Goal: Information Seeking & Learning: Learn about a topic

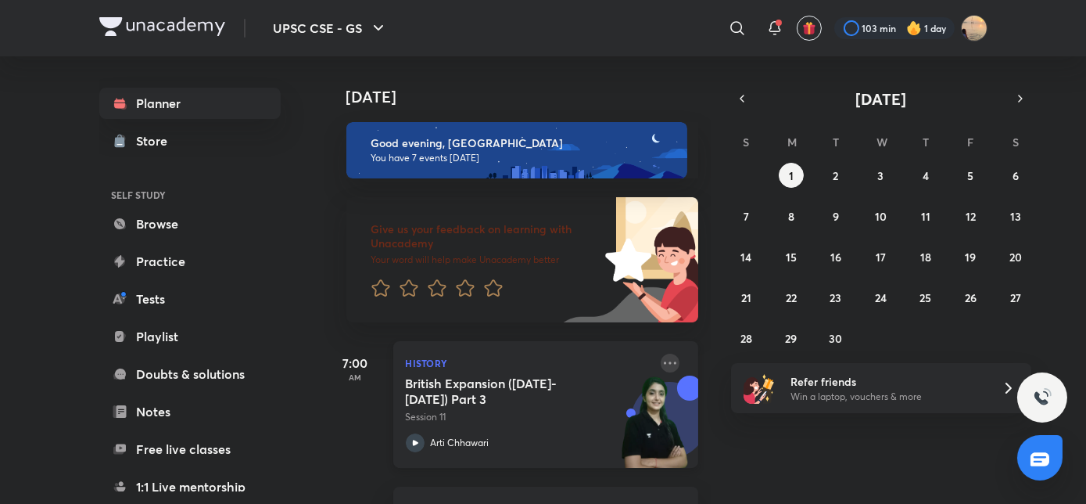
click at [661, 361] on icon at bounding box center [670, 363] width 19 height 19
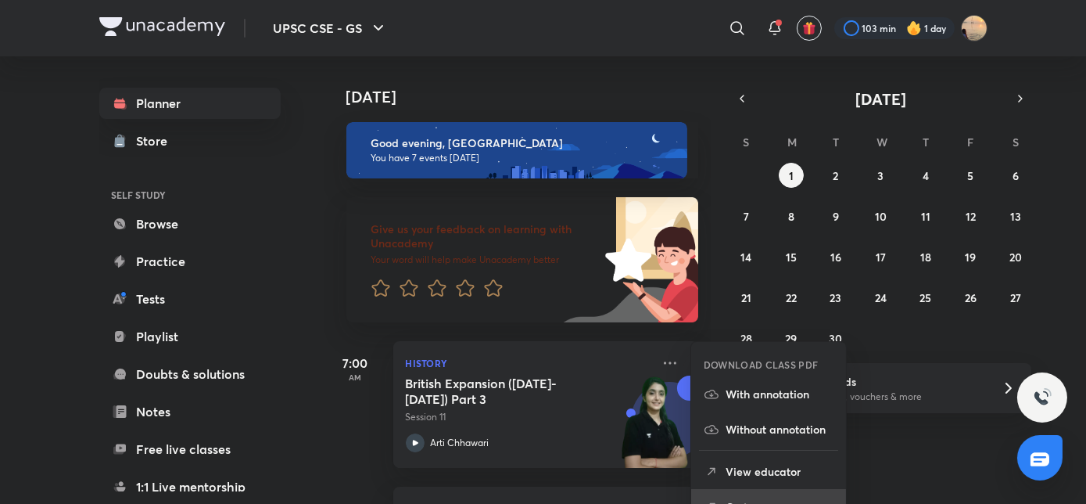
click at [758, 494] on li "Go to course page" at bounding box center [768, 506] width 155 height 35
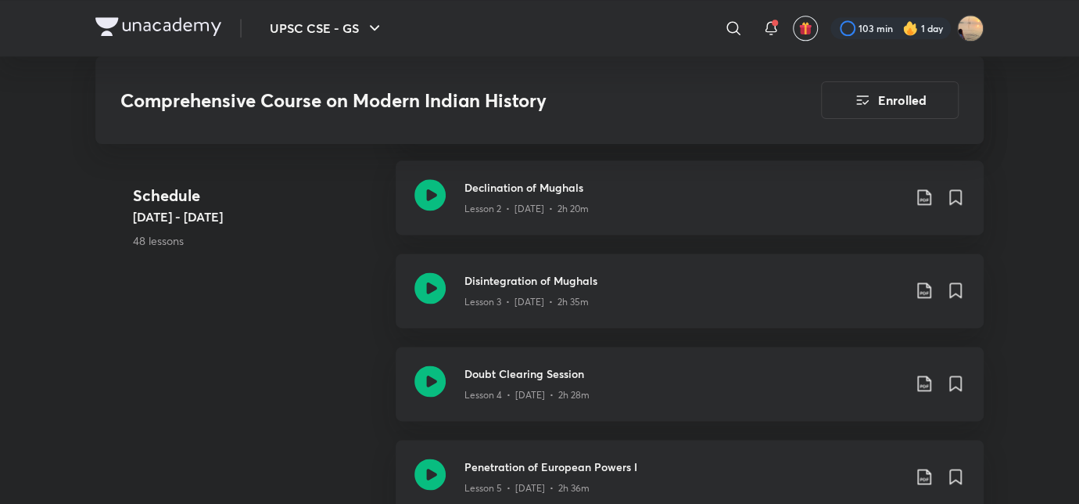
scroll to position [913, 0]
click at [662, 198] on div "Lesson 2 • [DATE] • 2h 20m" at bounding box center [684, 207] width 438 height 20
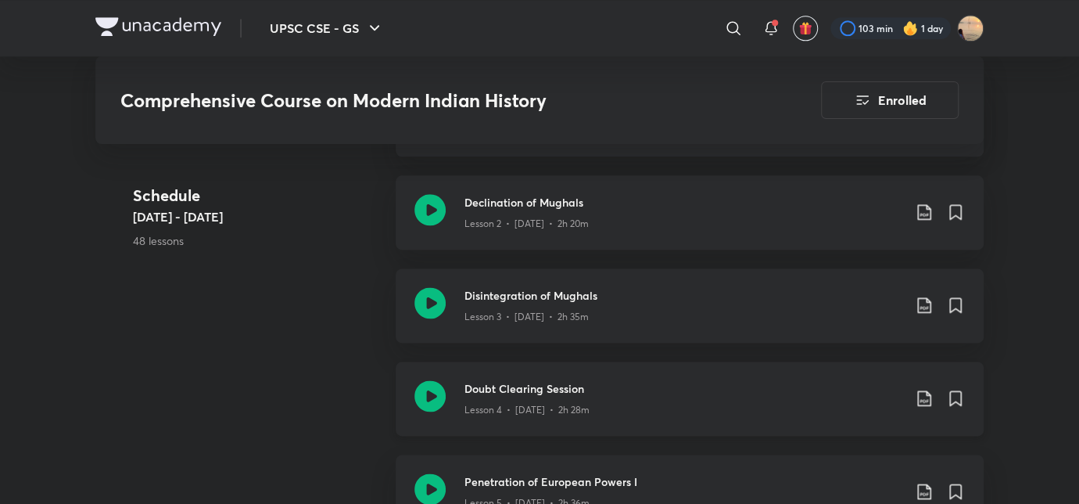
scroll to position [899, 0]
click at [537, 302] on h3 "Disintegration of Mughals" at bounding box center [684, 297] width 438 height 16
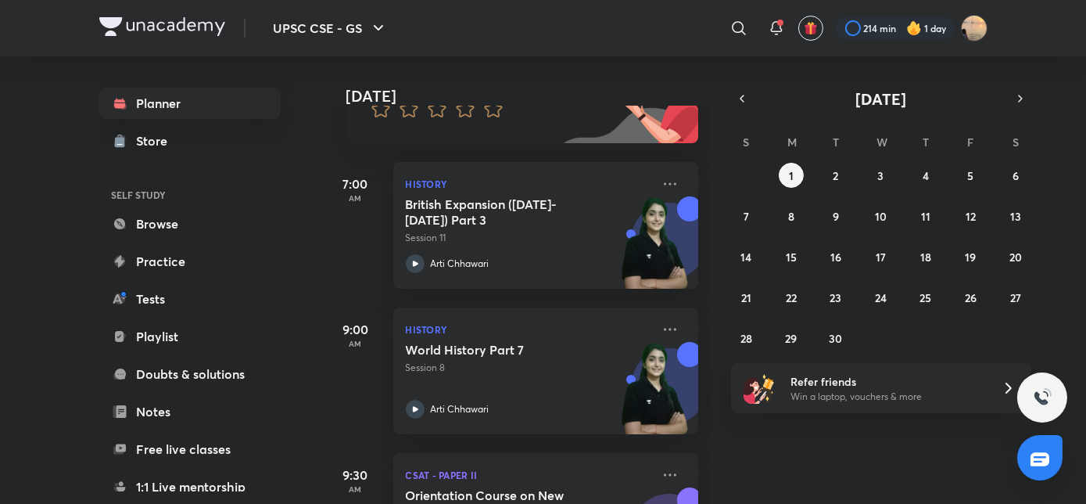
click at [662, 175] on icon at bounding box center [670, 183] width 19 height 19
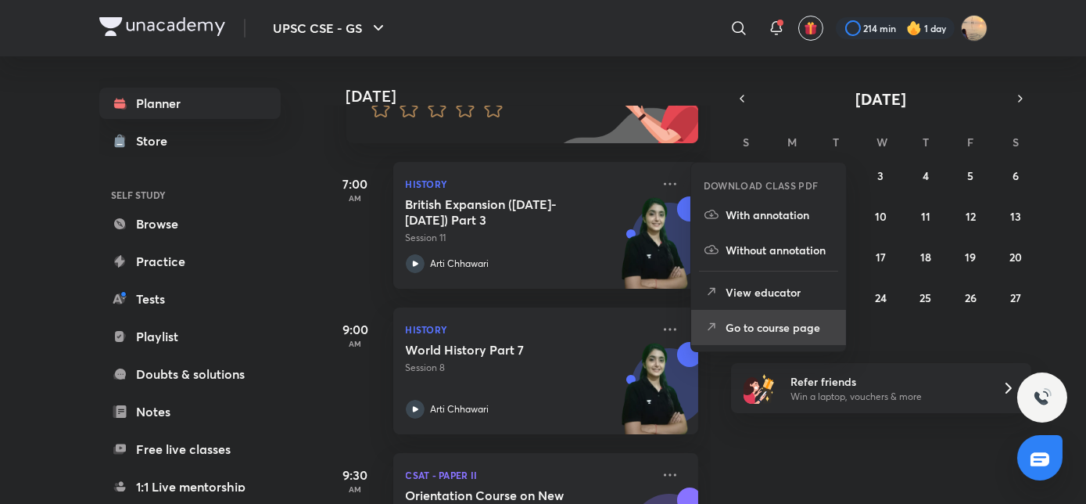
click at [732, 329] on p "Go to course page" at bounding box center [780, 327] width 108 height 16
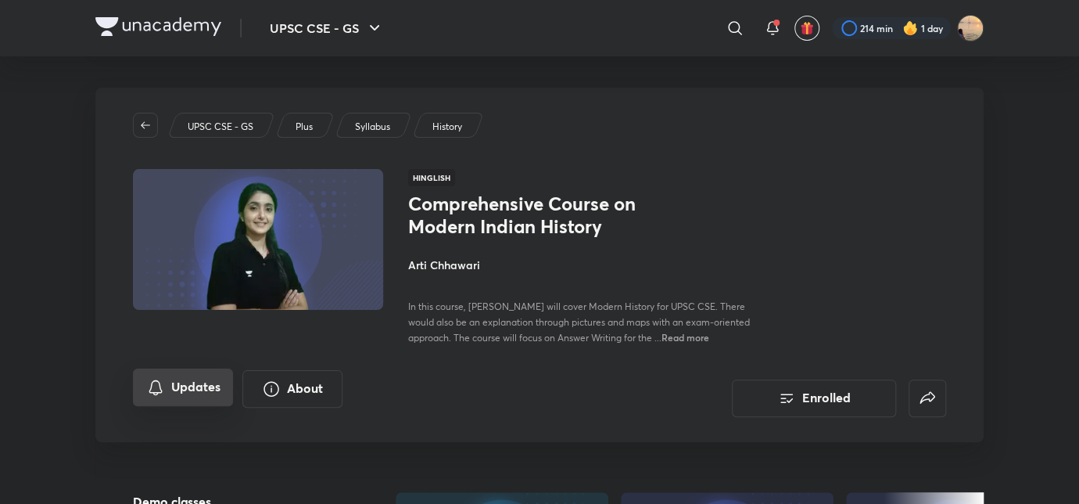
click at [180, 396] on button "Updates" at bounding box center [183, 387] width 100 height 38
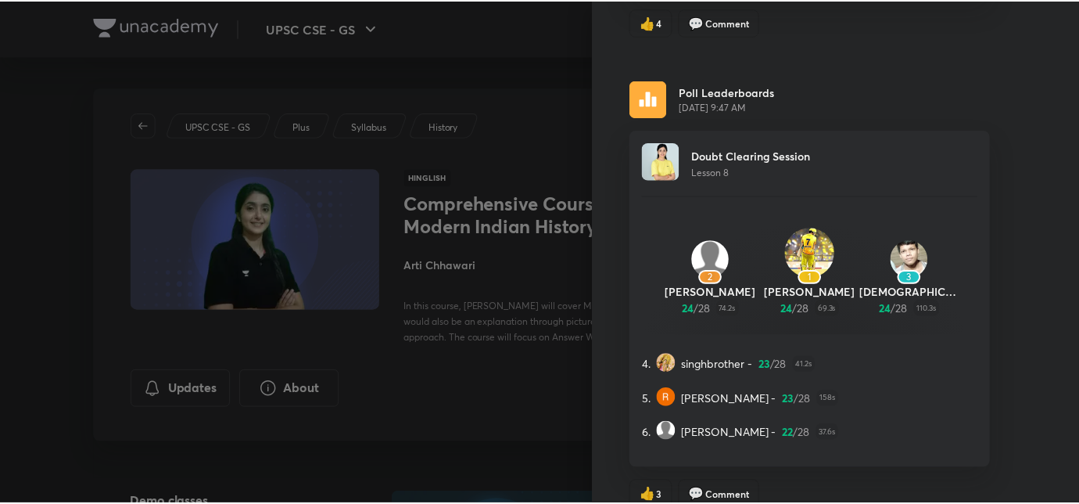
scroll to position [1052, 0]
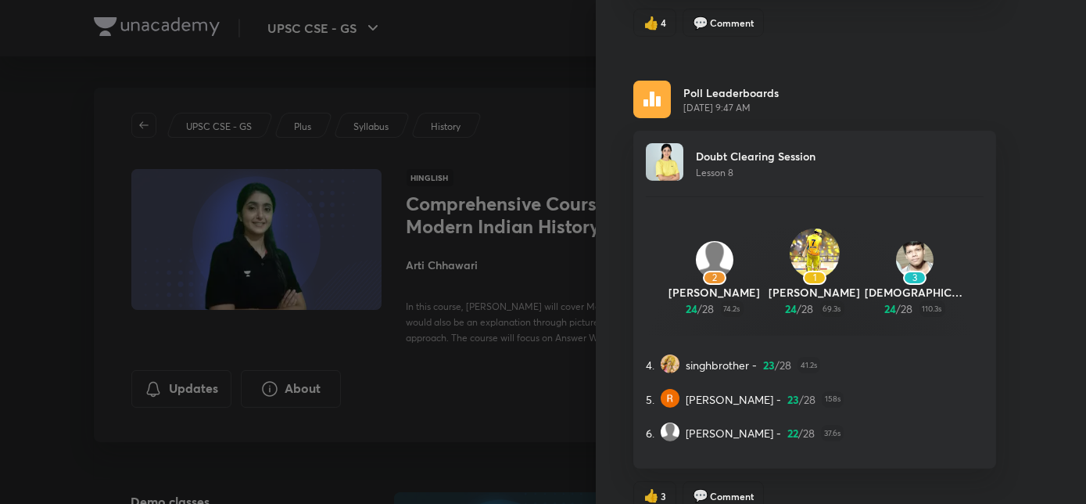
click at [502, 368] on div at bounding box center [543, 252] width 1086 height 504
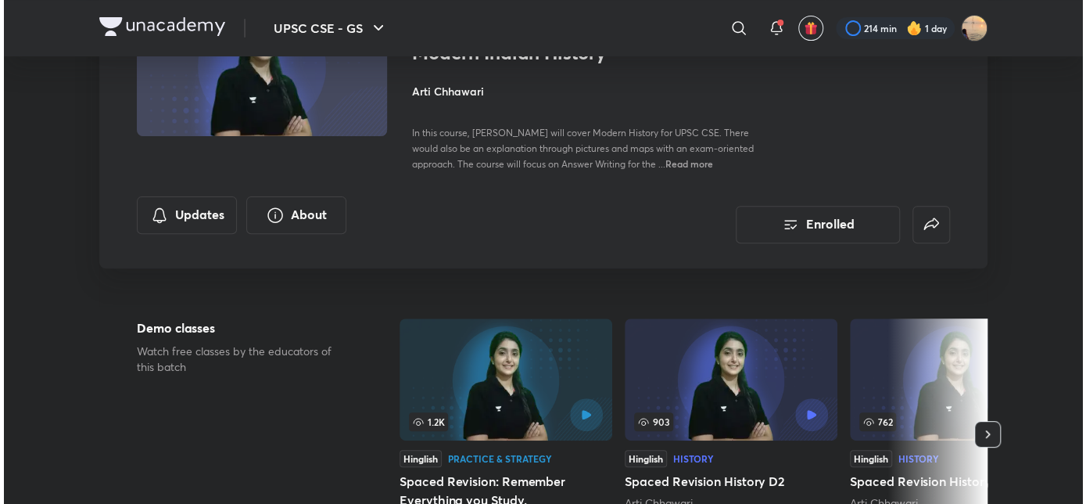
scroll to position [144, 0]
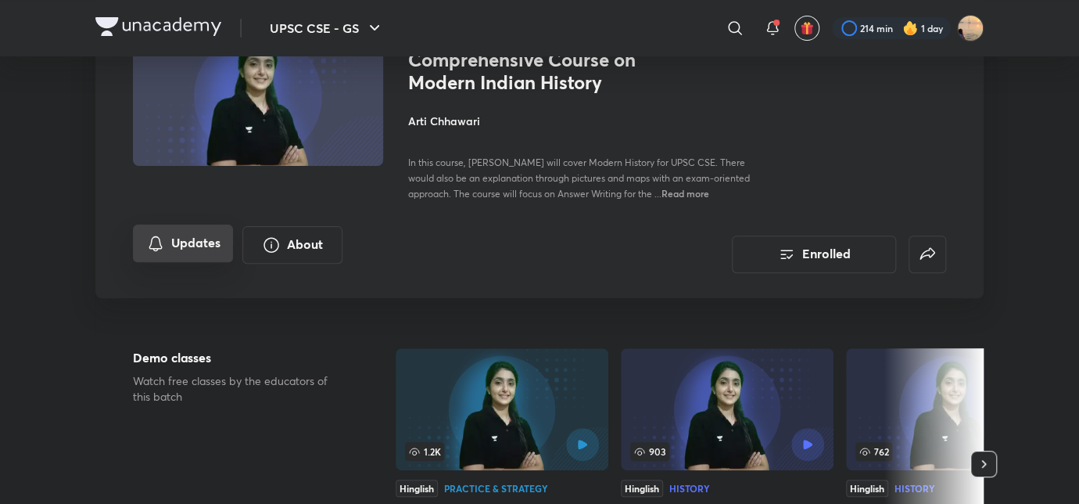
click at [199, 244] on button "Updates" at bounding box center [183, 243] width 100 height 38
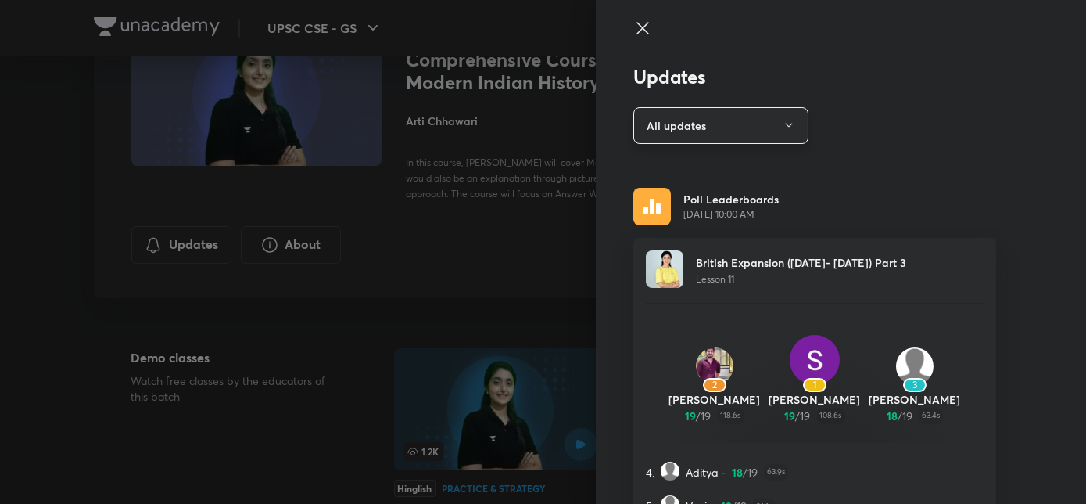
click at [785, 124] on icon "button" at bounding box center [788, 126] width 7 height 4
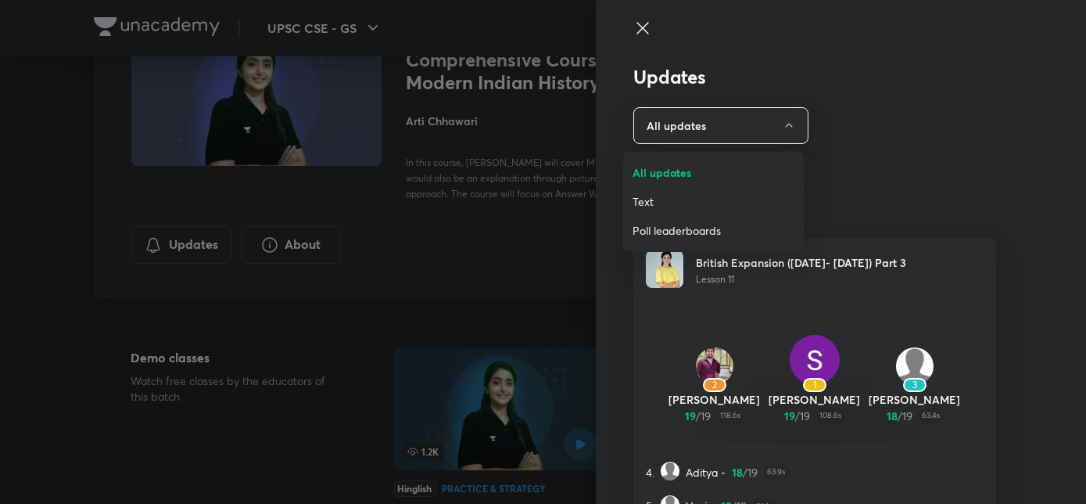
click at [651, 199] on span "Text" at bounding box center [714, 201] width 162 height 16
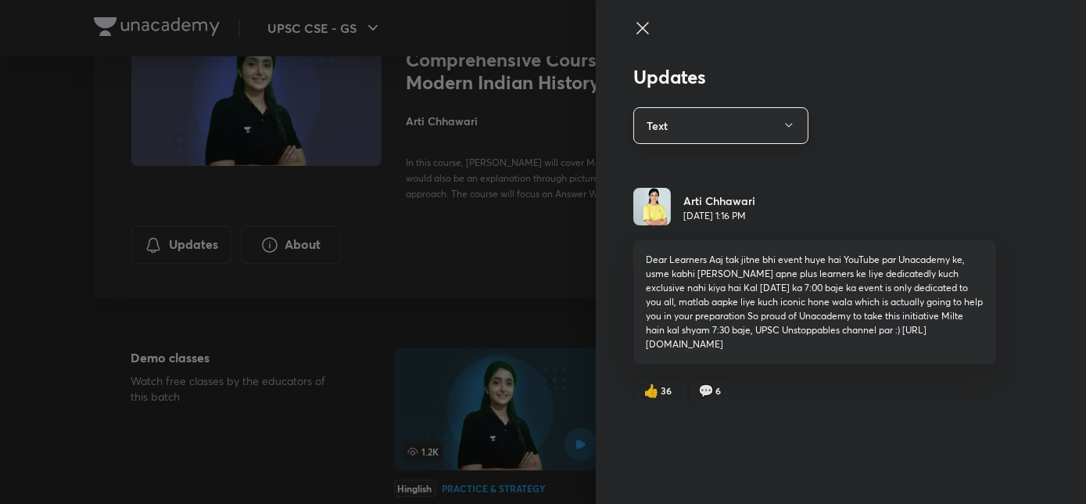
click at [765, 125] on button "Text" at bounding box center [720, 125] width 175 height 37
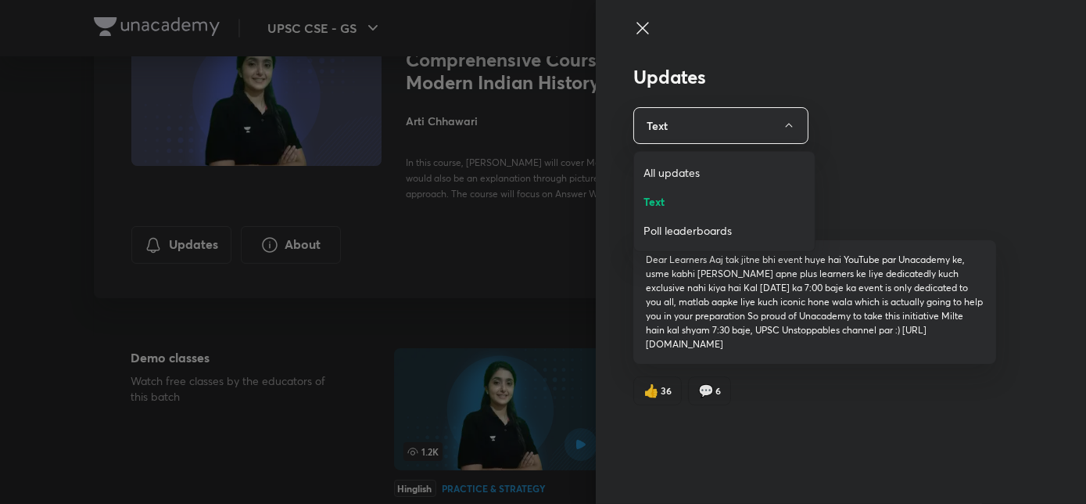
click at [691, 165] on span "All updates" at bounding box center [725, 172] width 162 height 16
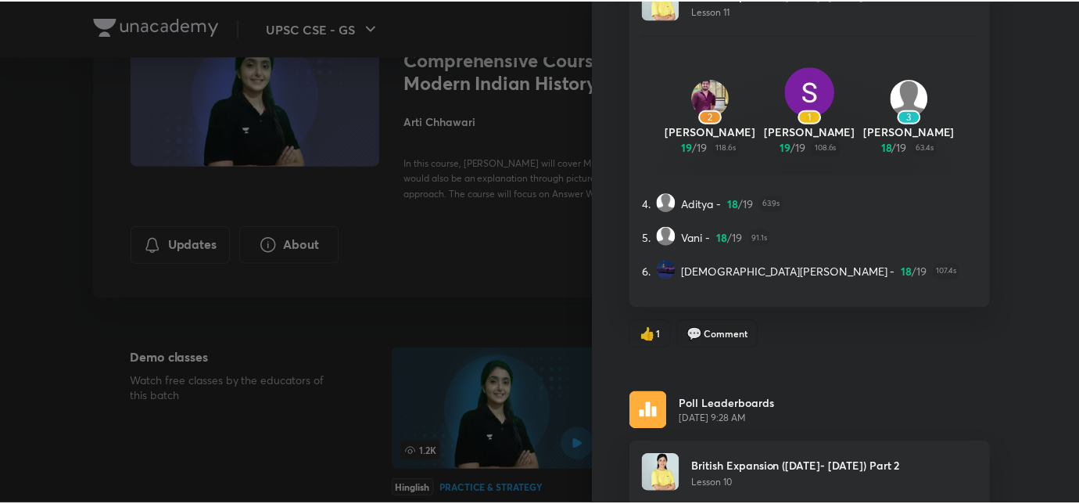
scroll to position [0, 0]
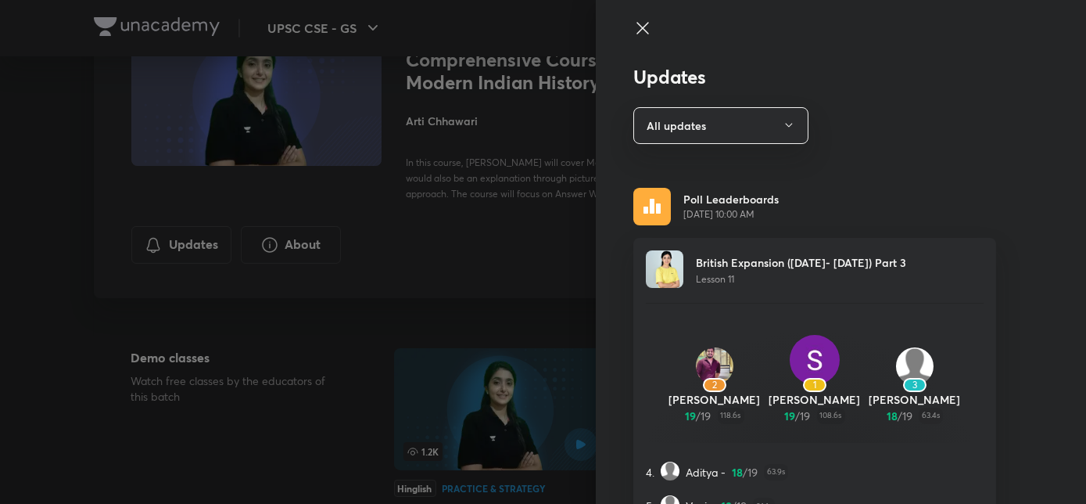
click at [519, 221] on div at bounding box center [543, 252] width 1086 height 504
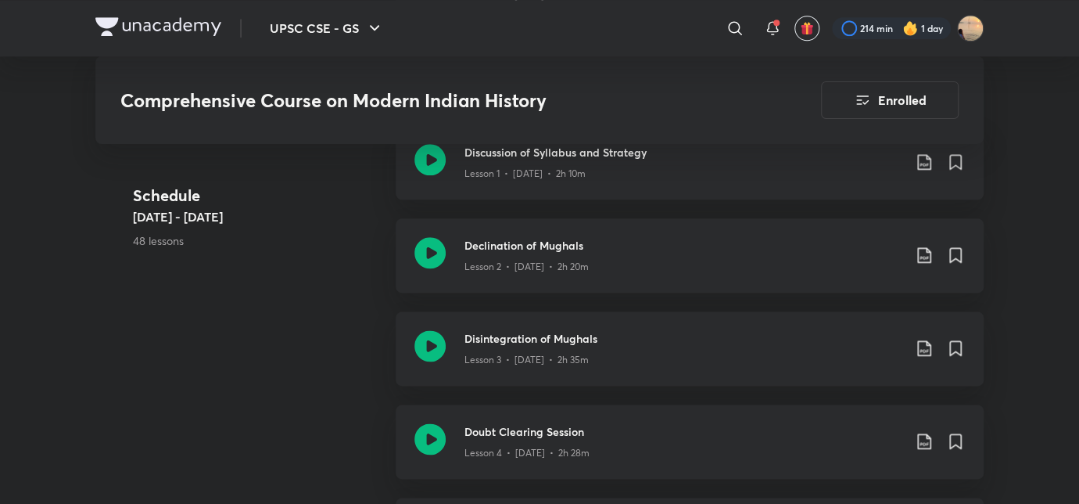
scroll to position [873, 0]
